Goal: Check status: Check status

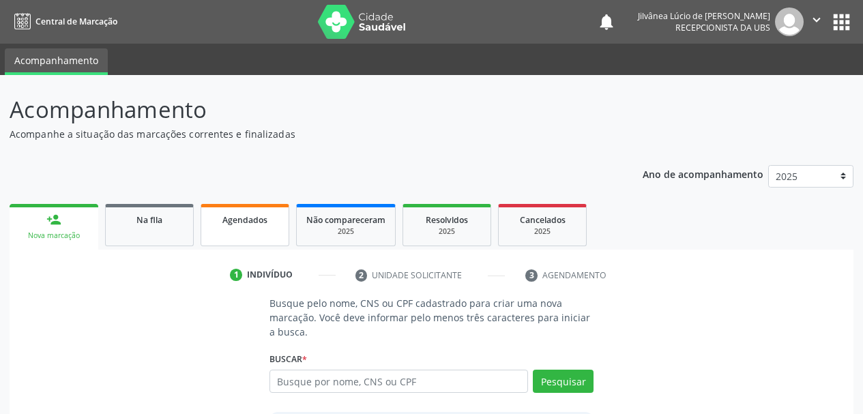
scroll to position [126, 0]
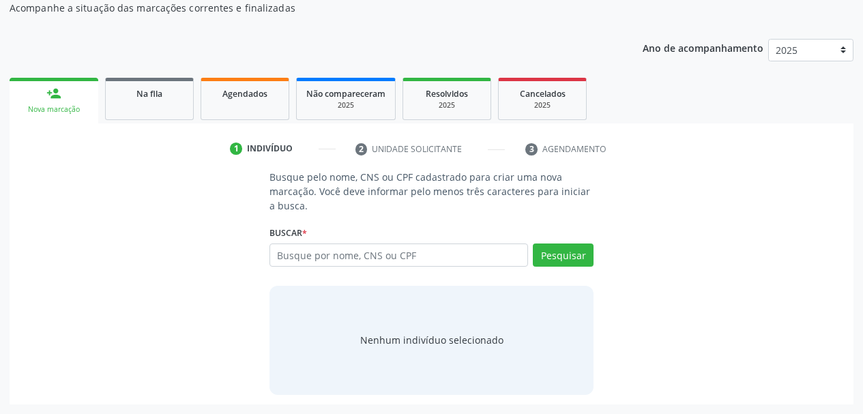
click at [295, 258] on input "text" at bounding box center [398, 254] width 259 height 23
type input "[PERSON_NAME]"
drag, startPoint x: 351, startPoint y: 256, endPoint x: 265, endPoint y: 272, distance: 86.8
click at [265, 272] on div "Busque pelo nome, CNS ou CPF cadastrado para criar uma nova marcação. Você deve…" at bounding box center [432, 282] width 344 height 224
click at [181, 105] on link "Na fila" at bounding box center [149, 99] width 89 height 42
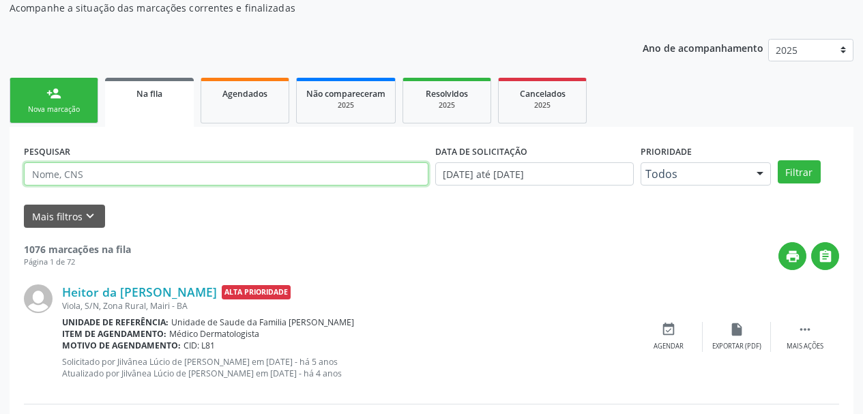
click at [119, 183] on input "text" at bounding box center [226, 173] width 404 height 23
paste input "[PERSON_NAME]"
type input "[PERSON_NAME]"
click at [777, 160] on button "Filtrar" at bounding box center [798, 171] width 43 height 23
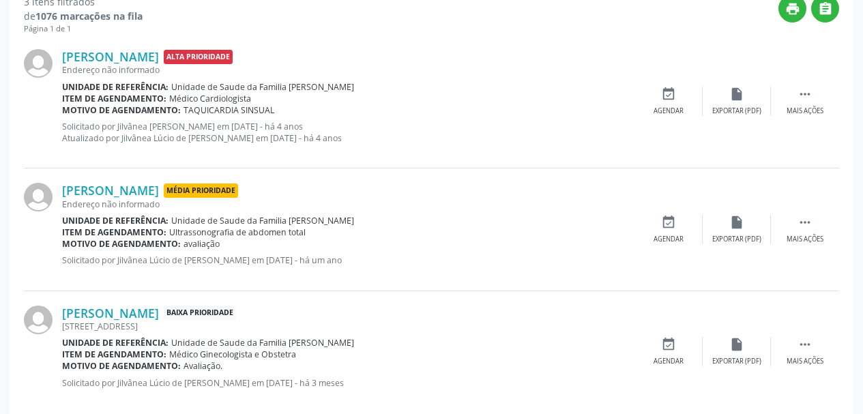
scroll to position [396, 0]
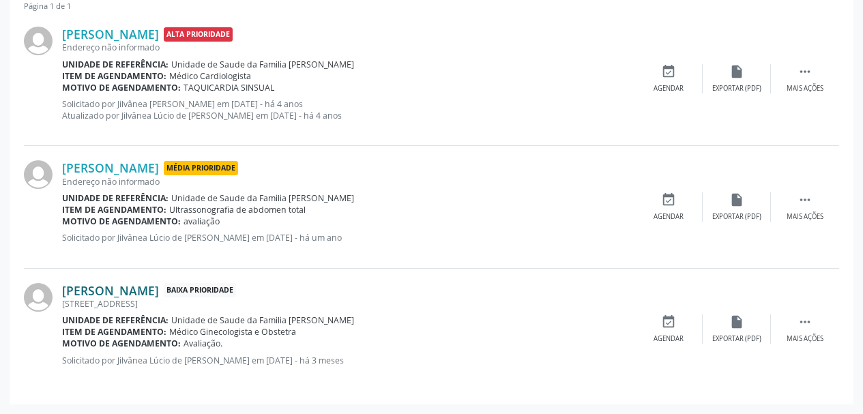
click at [138, 293] on link "[PERSON_NAME]" at bounding box center [110, 290] width 97 height 15
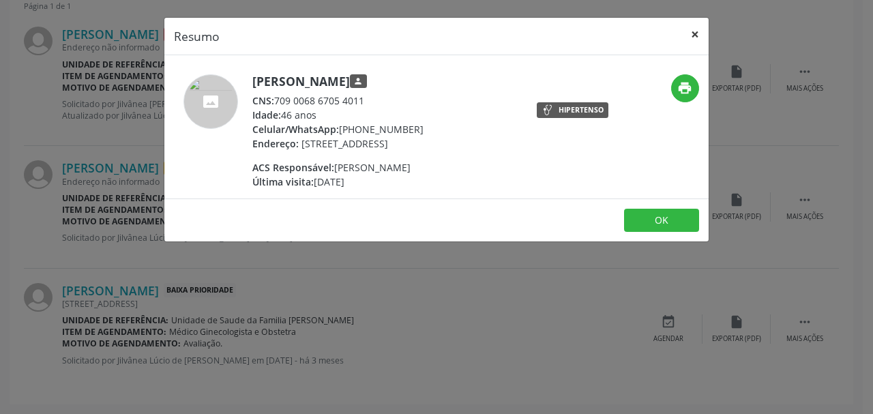
click at [698, 38] on button "×" at bounding box center [694, 34] width 27 height 33
